Goal: Transaction & Acquisition: Obtain resource

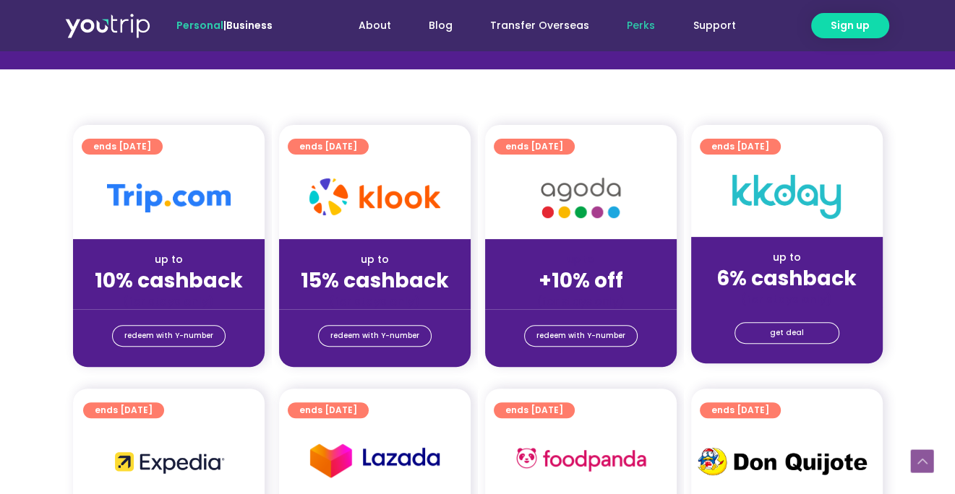
scroll to position [361, 0]
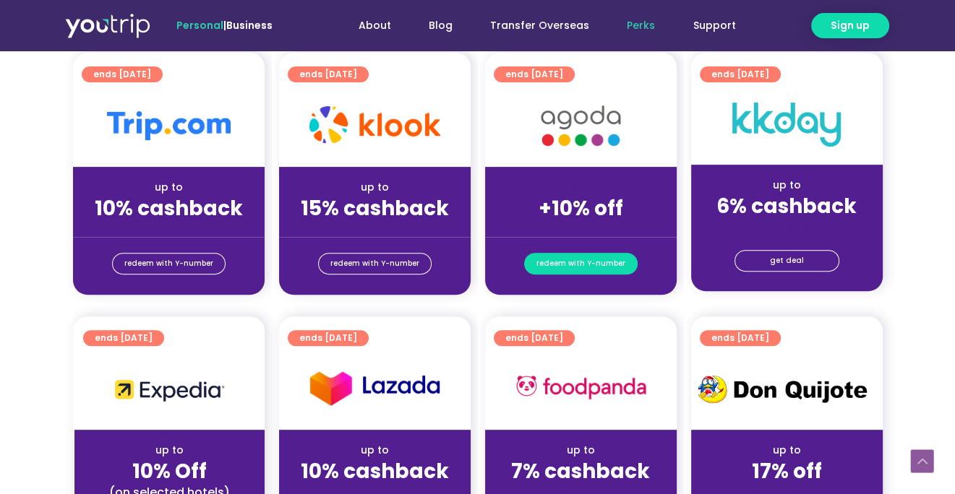
click at [584, 264] on span "redeem with Y-number" at bounding box center [580, 264] width 89 height 20
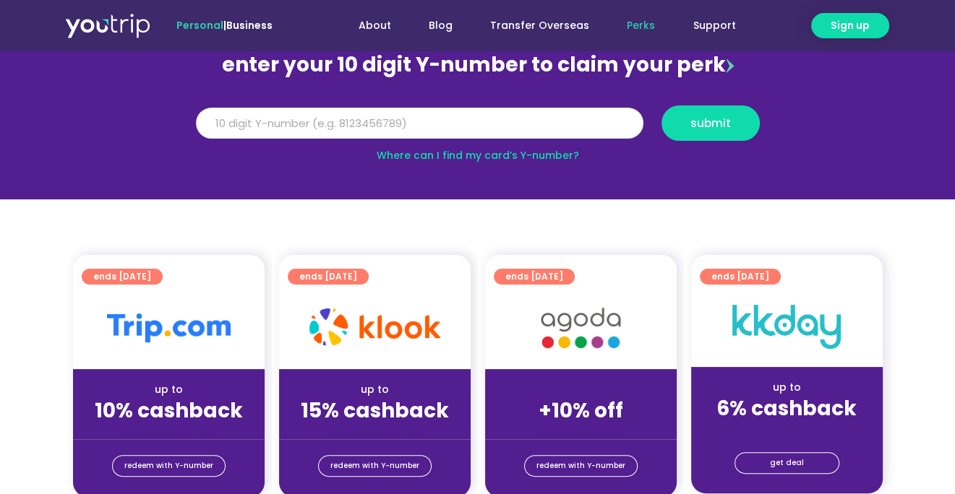
click at [451, 122] on input "Y Number" at bounding box center [420, 124] width 448 height 32
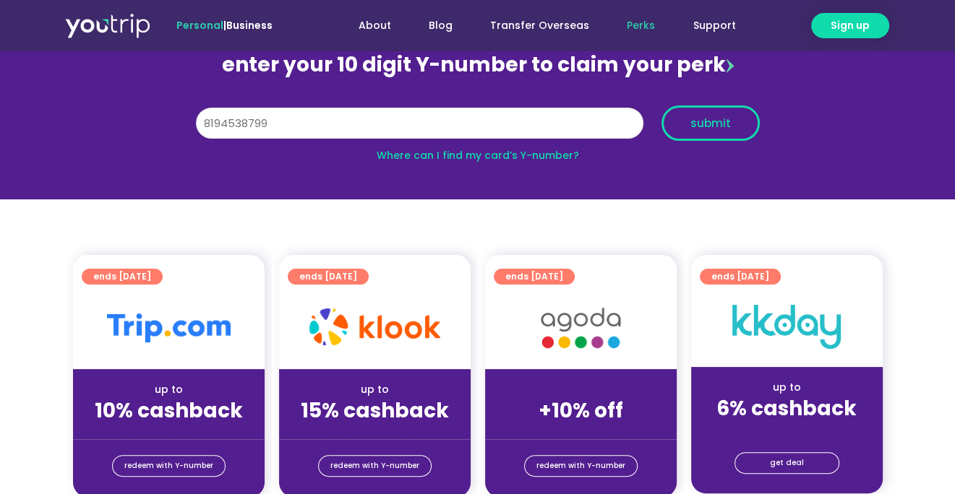
type input "8194538799"
click at [727, 129] on span "submit" at bounding box center [710, 123] width 40 height 11
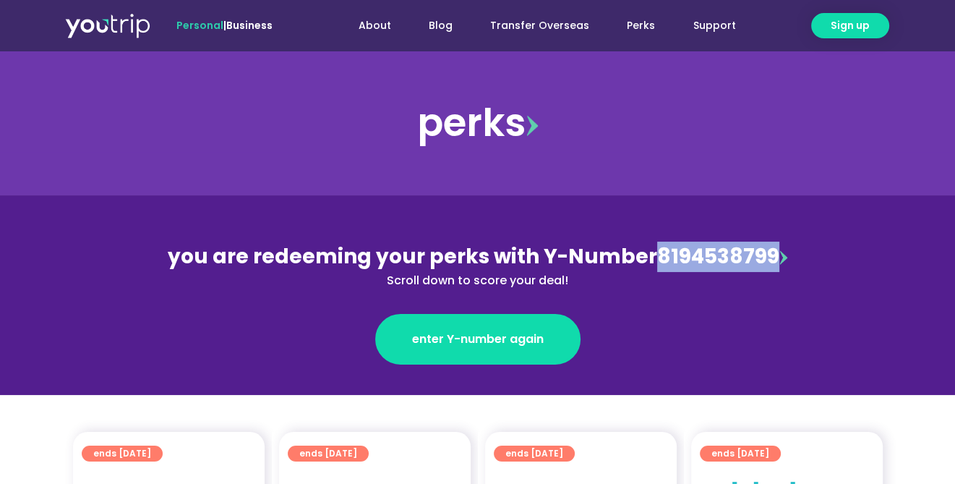
drag, startPoint x: 656, startPoint y: 262, endPoint x: 771, endPoint y: 252, distance: 115.4
click at [771, 252] on div "you are redeeming your perks with Y-Number 8194538799 Scroll down to score your…" at bounding box center [478, 265] width 628 height 48
drag, startPoint x: 771, startPoint y: 252, endPoint x: 748, endPoint y: 260, distance: 23.8
copy div "8194538799"
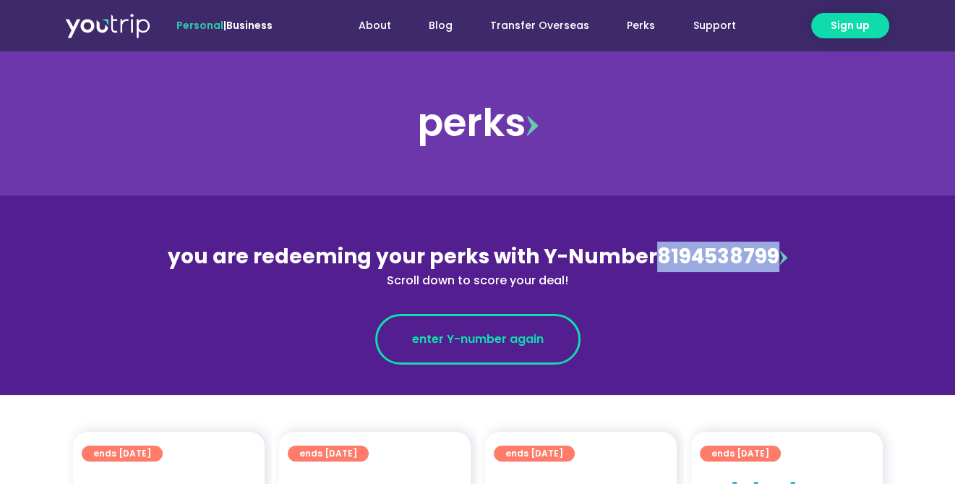
click at [419, 333] on span "enter Y-number again" at bounding box center [478, 338] width 132 height 17
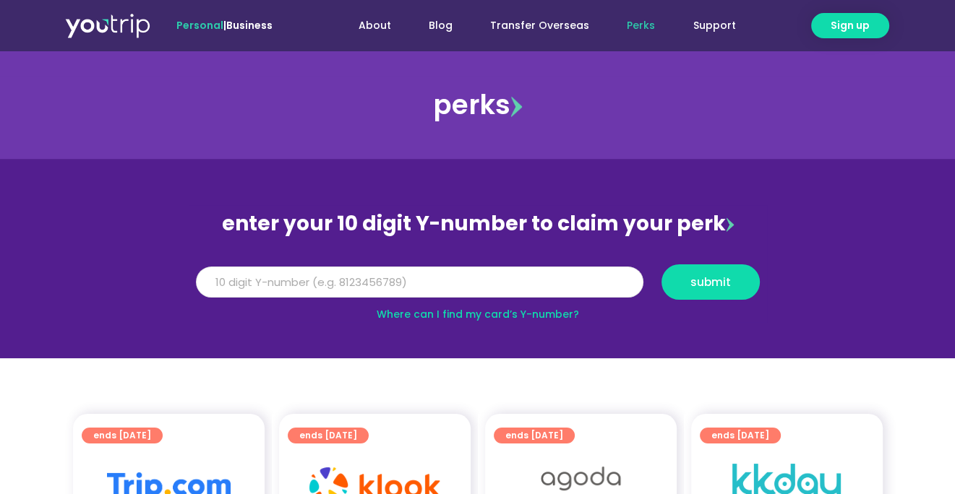
drag, startPoint x: 0, startPoint y: 0, endPoint x: 283, endPoint y: 273, distance: 392.7
click at [283, 273] on input "Y Number" at bounding box center [420, 283] width 448 height 32
paste input "8194538799"
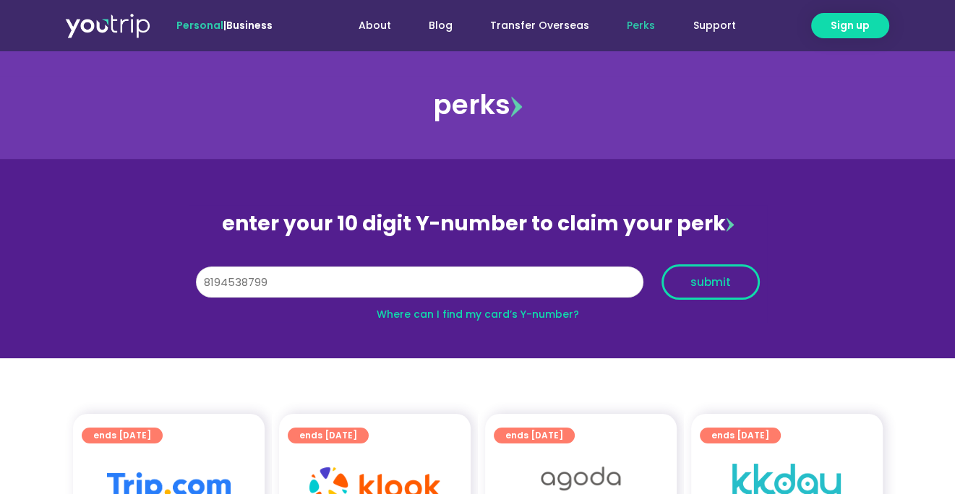
type input "8194538799"
click at [737, 275] on button "submit" at bounding box center [710, 282] width 98 height 35
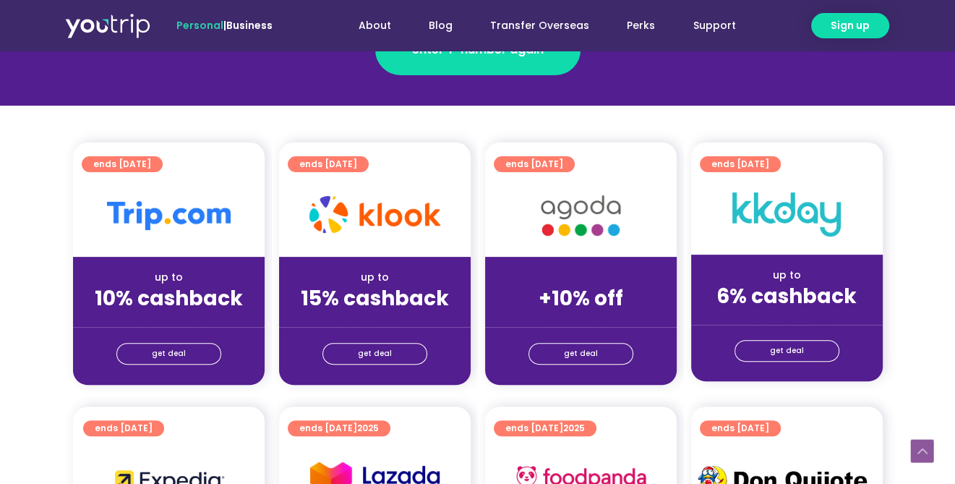
scroll to position [361, 0]
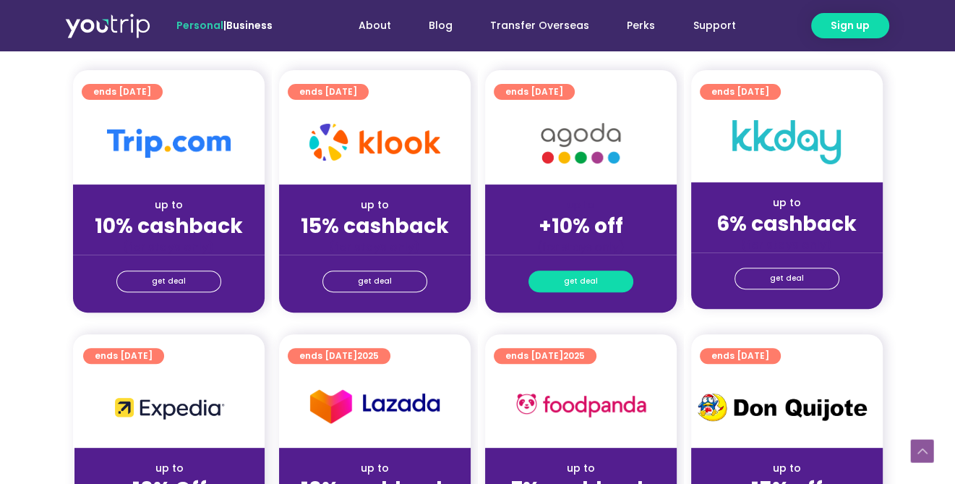
click at [564, 283] on link "get deal" at bounding box center [580, 281] width 105 height 22
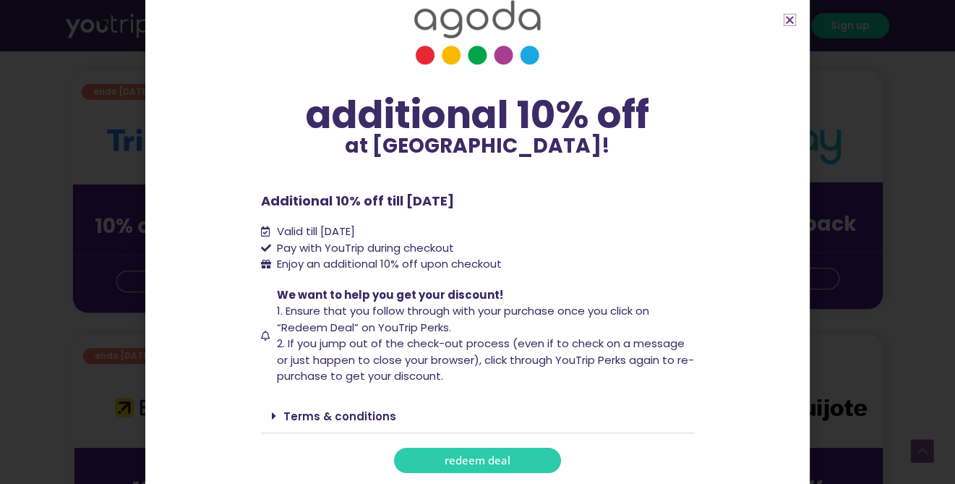
scroll to position [506, 0]
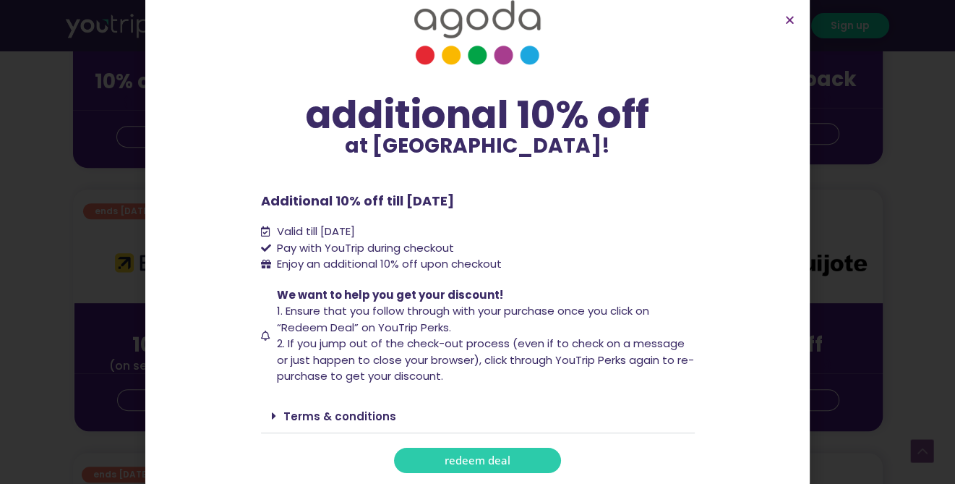
click at [452, 458] on span "redeem deal" at bounding box center [478, 460] width 66 height 11
